Goal: Find specific page/section: Find specific page/section

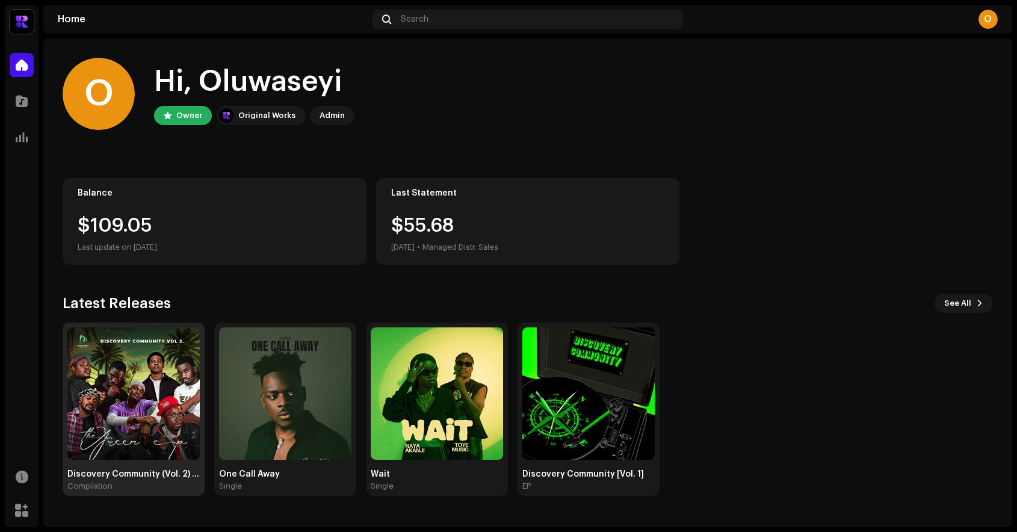
click at [144, 435] on img at bounding box center [133, 393] width 132 height 132
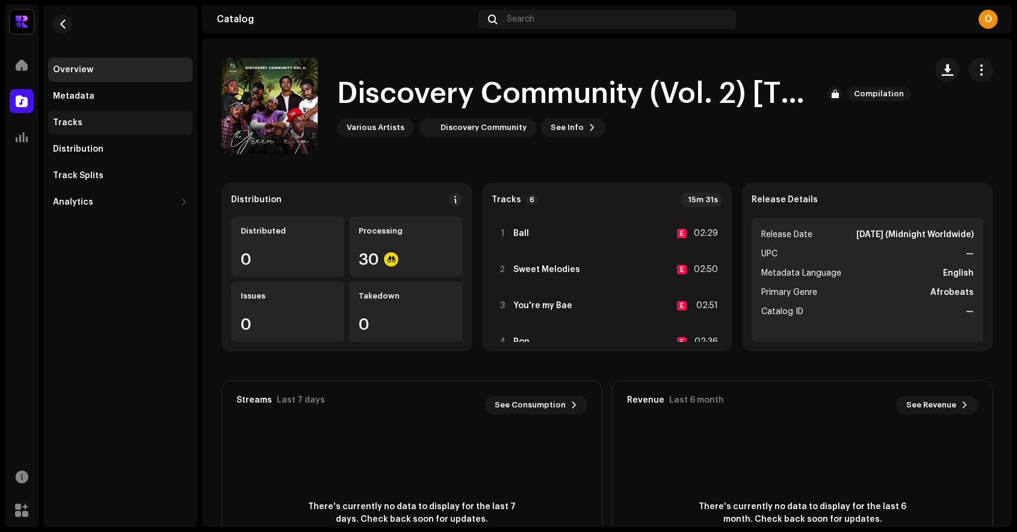
click at [93, 125] on div "Tracks" at bounding box center [120, 123] width 135 height 10
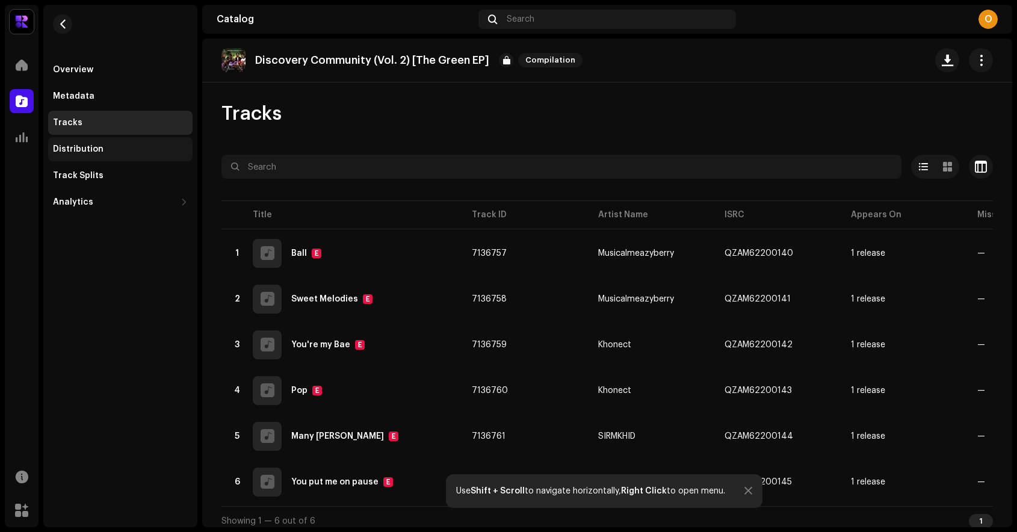
click at [76, 153] on div "Distribution" at bounding box center [78, 149] width 51 height 10
